Goal: Find specific page/section: Find specific page/section

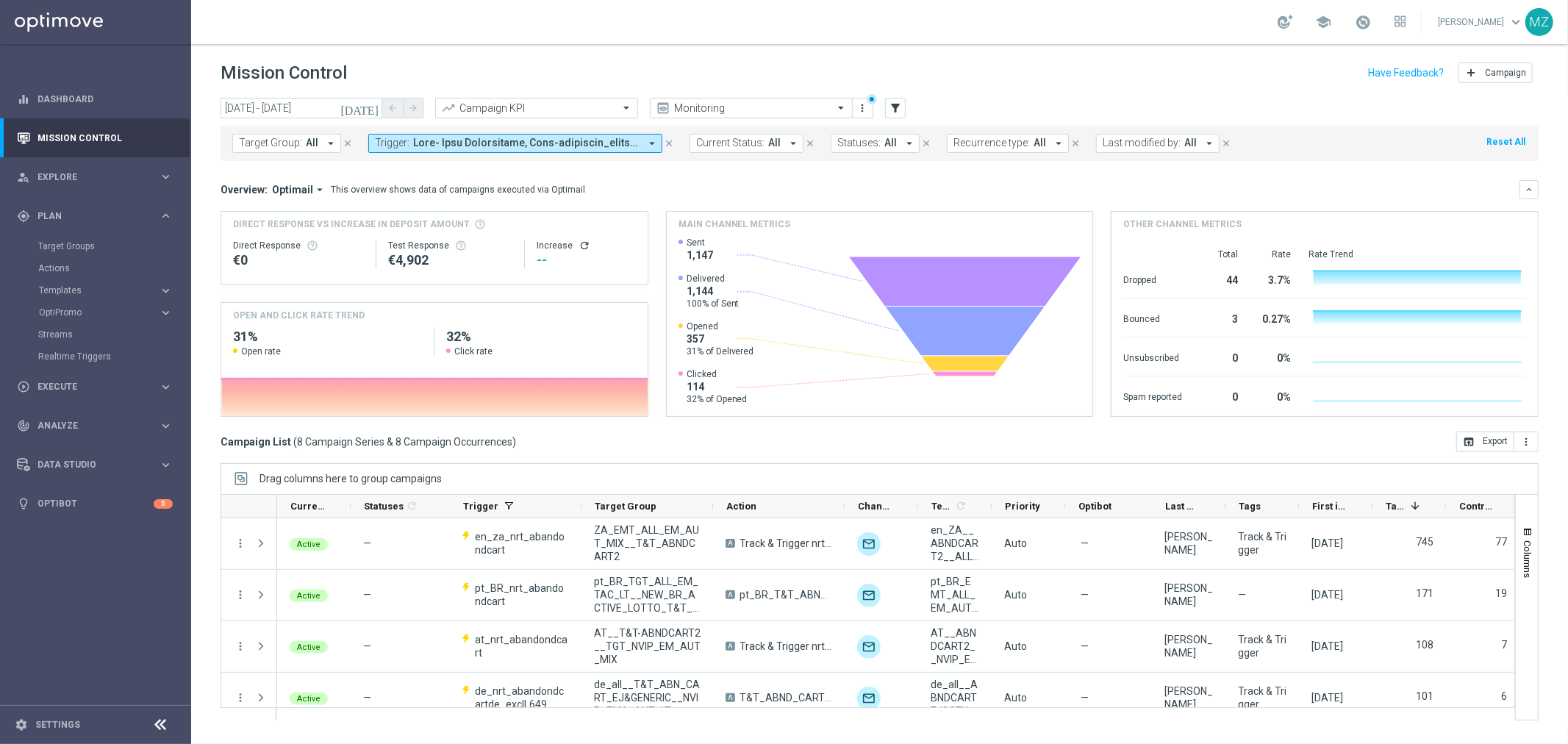
click at [525, 144] on span at bounding box center [527, 143] width 227 height 12
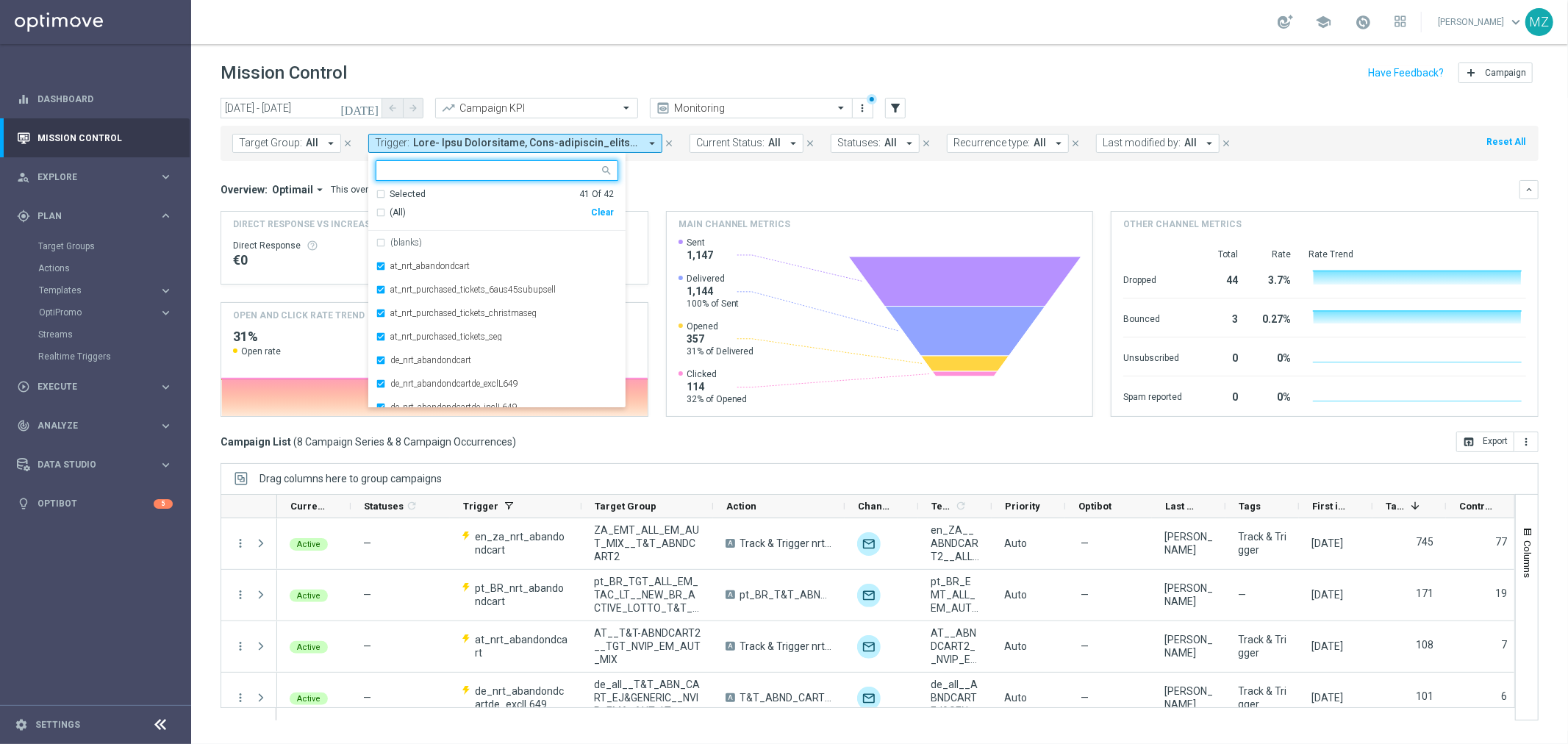
drag, startPoint x: 600, startPoint y: 213, endPoint x: 612, endPoint y: 208, distance: 13.0
click at [0, 0] on div "Clear" at bounding box center [0, 0] width 0 height 0
click at [1203, 45] on header "Mission Control add Campaign" at bounding box center [880, 71] width 1377 height 54
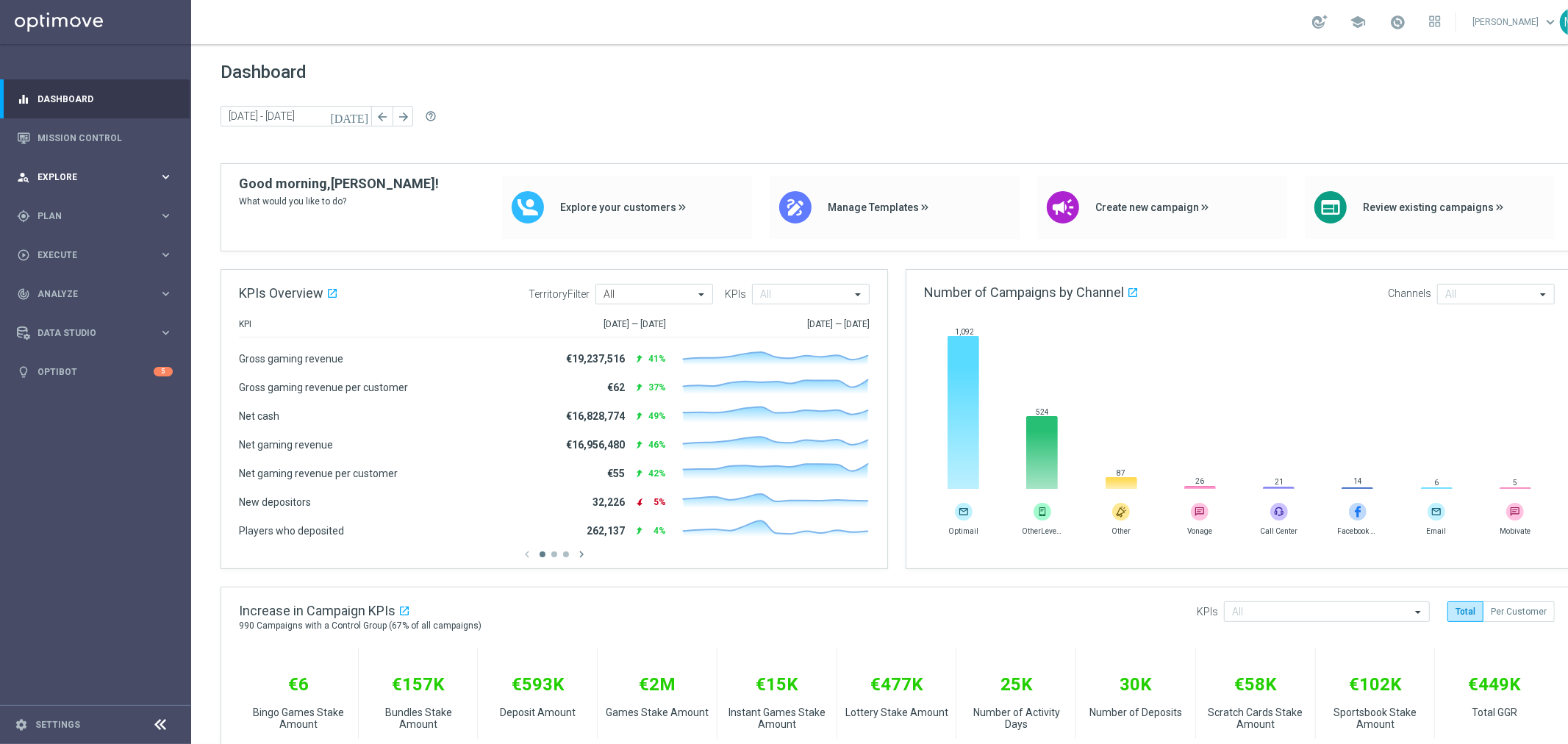
click at [68, 179] on span "Explore" at bounding box center [98, 177] width 121 height 9
click at [97, 179] on span "Explore" at bounding box center [98, 177] width 121 height 9
click at [86, 212] on span "Plan" at bounding box center [98, 216] width 121 height 9
click at [78, 307] on button "OptiPromo keyboard_arrow_right" at bounding box center [105, 312] width 135 height 12
click at [85, 287] on span "Templates" at bounding box center [91, 290] width 105 height 9
